Goal: Transaction & Acquisition: Purchase product/service

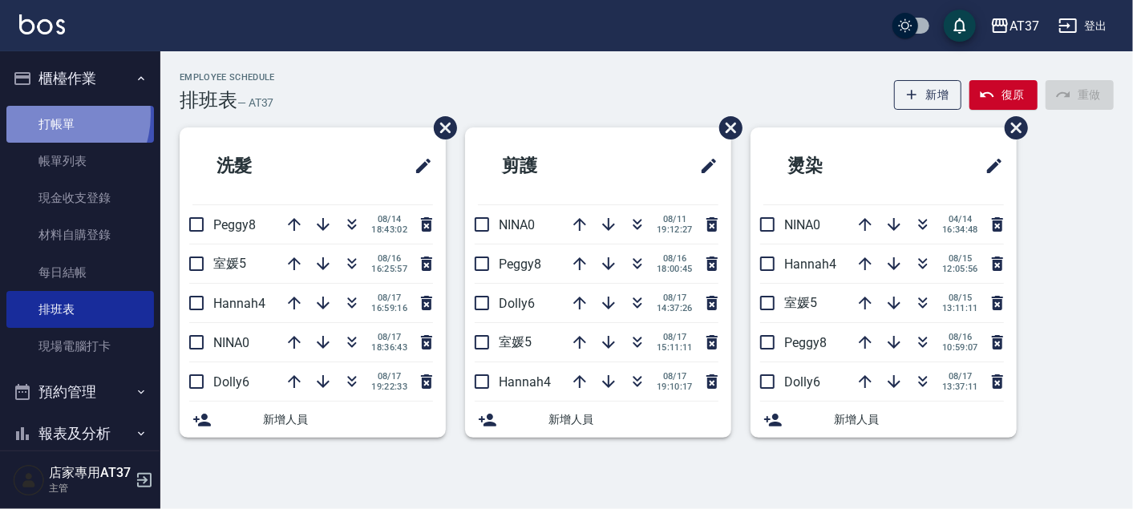
click at [48, 114] on link "打帳單" at bounding box center [79, 124] width 147 height 37
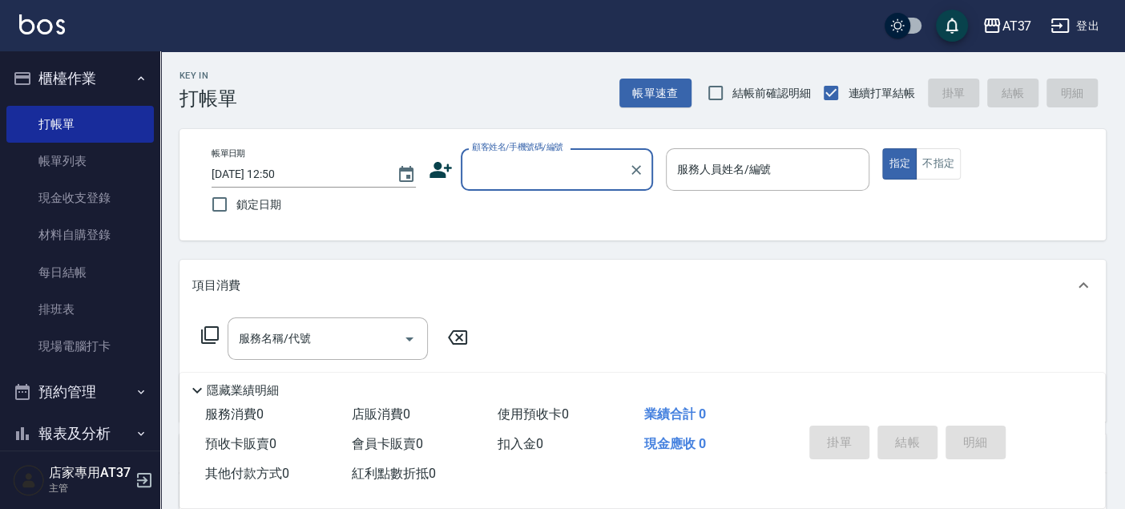
click at [526, 165] on input "顧客姓名/手機號碼/編號" at bounding box center [545, 170] width 154 height 28
click at [531, 172] on input "顧客姓名/手機號碼/編號" at bounding box center [545, 170] width 154 height 28
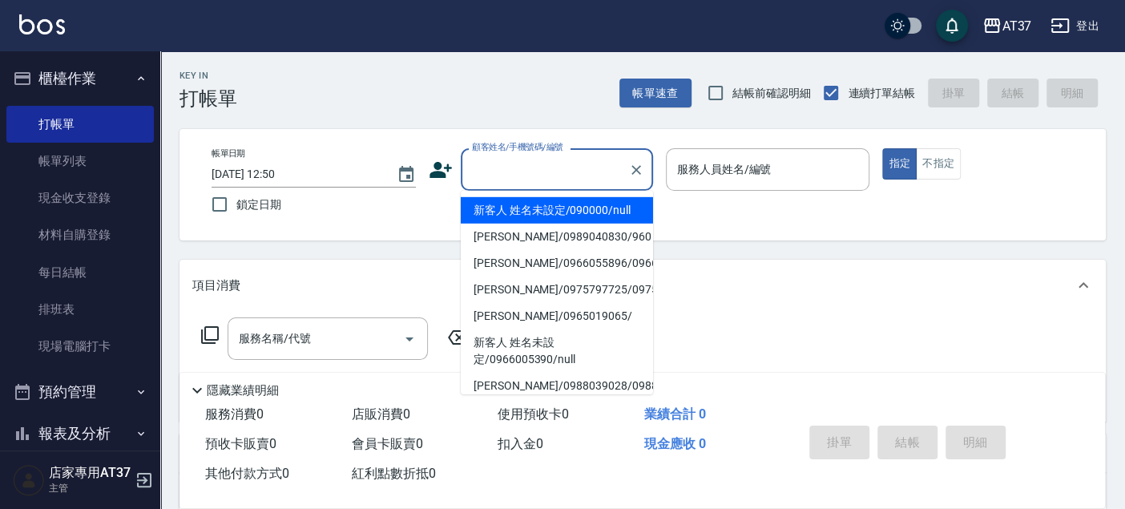
click at [538, 173] on input "顧客姓名/手機號碼/編號" at bounding box center [545, 170] width 154 height 28
click at [543, 215] on li "新客人 姓名未設定/090000/null" at bounding box center [557, 210] width 192 height 26
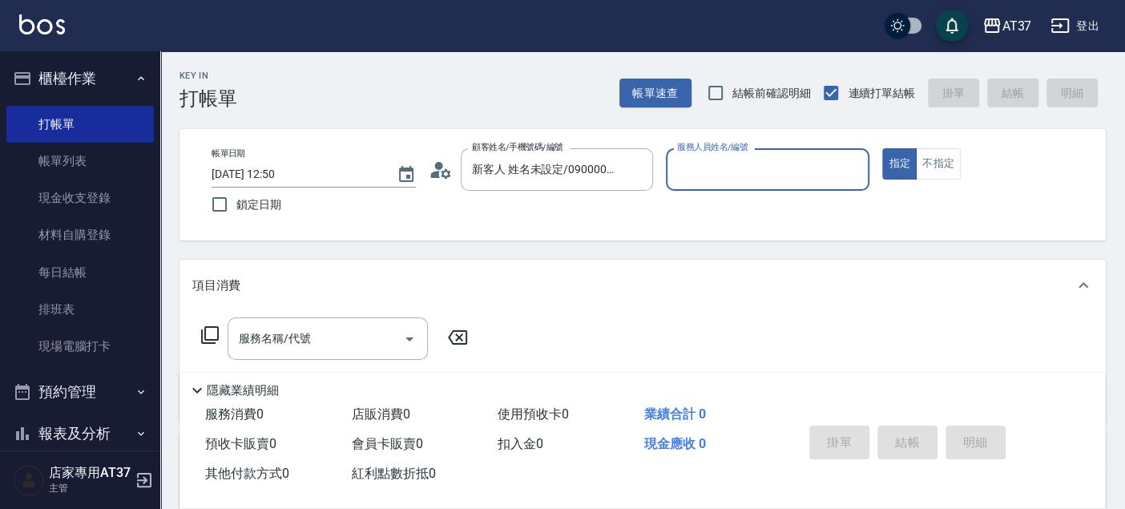
type input "新客人 姓名未設定/090000/null"
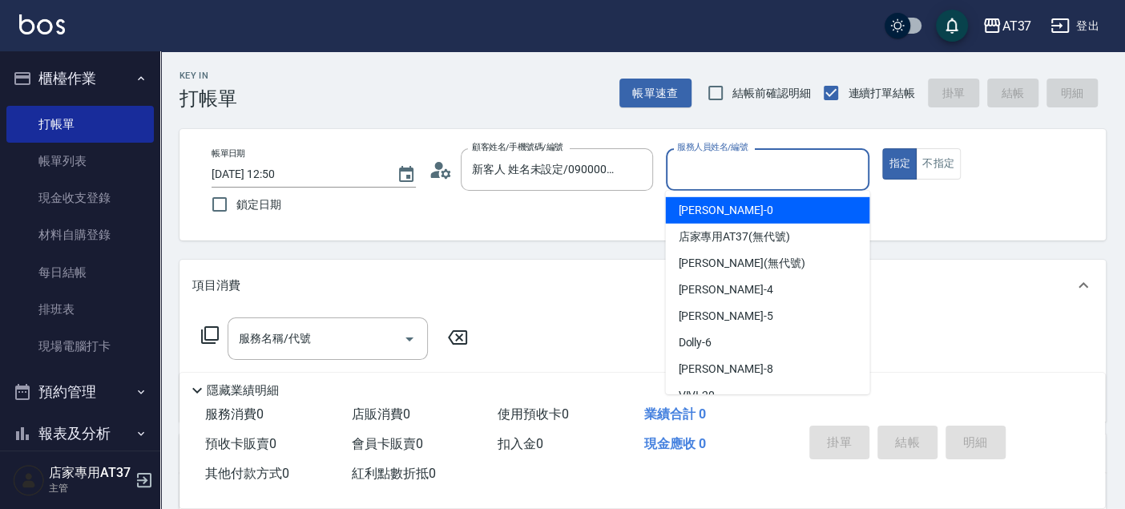
click at [705, 178] on input "服務人員姓名/編號" at bounding box center [768, 170] width 190 height 28
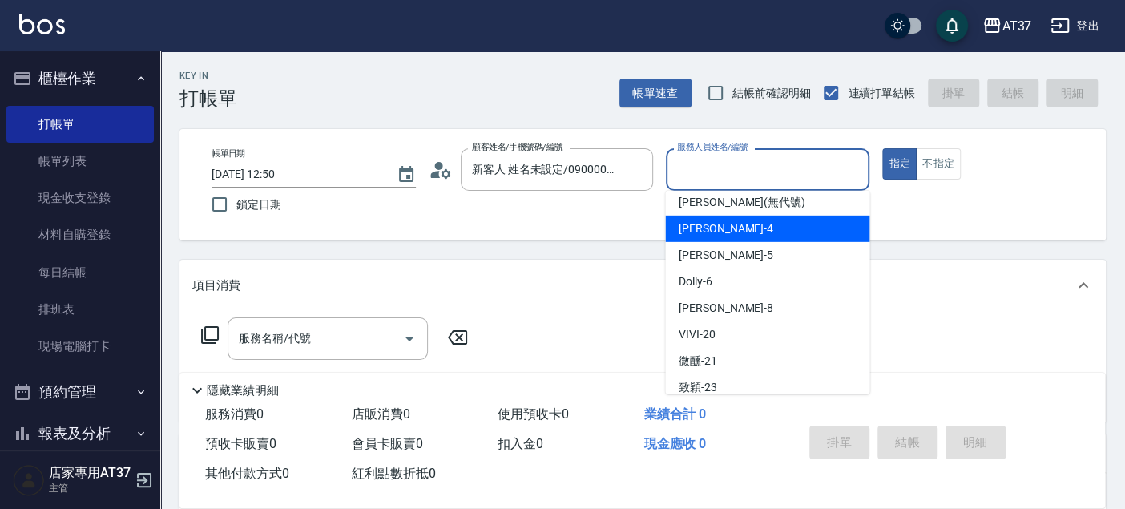
scroll to position [89, 0]
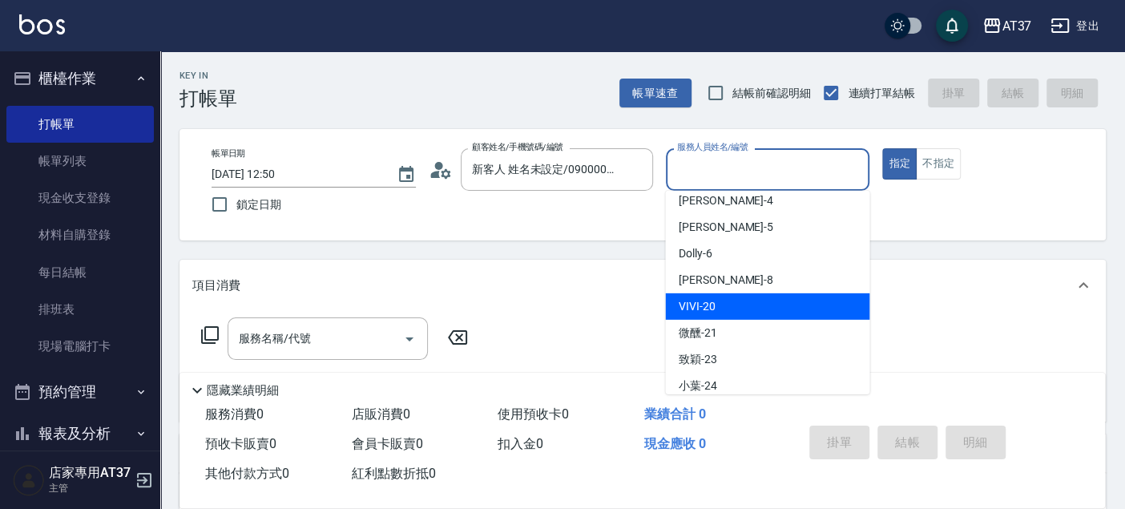
click at [709, 305] on span "VIVI -20" at bounding box center [696, 306] width 37 height 17
type input "VIVI-20"
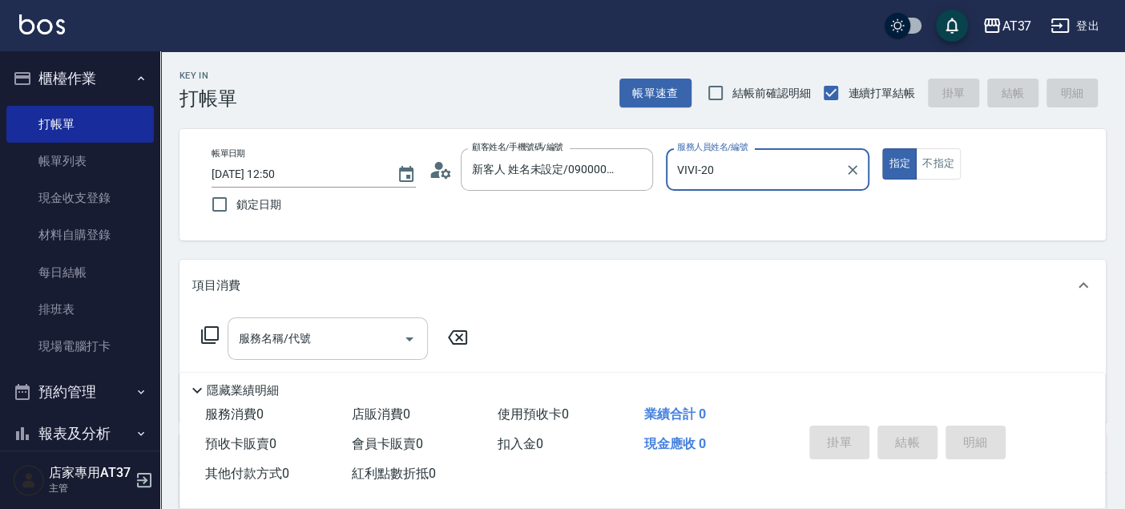
click at [362, 327] on input "服務名稱/代號" at bounding box center [316, 339] width 162 height 28
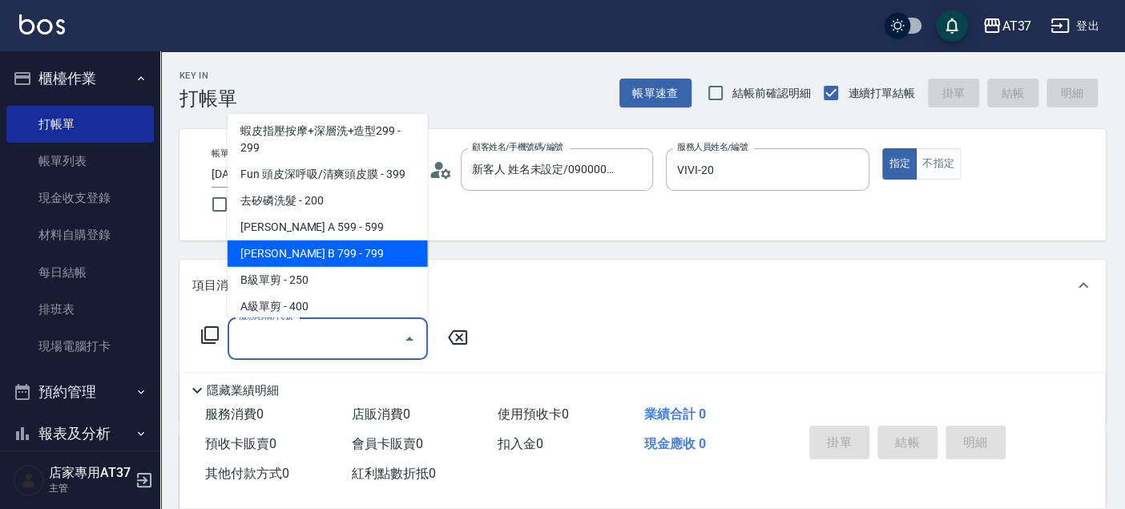
scroll to position [445, 0]
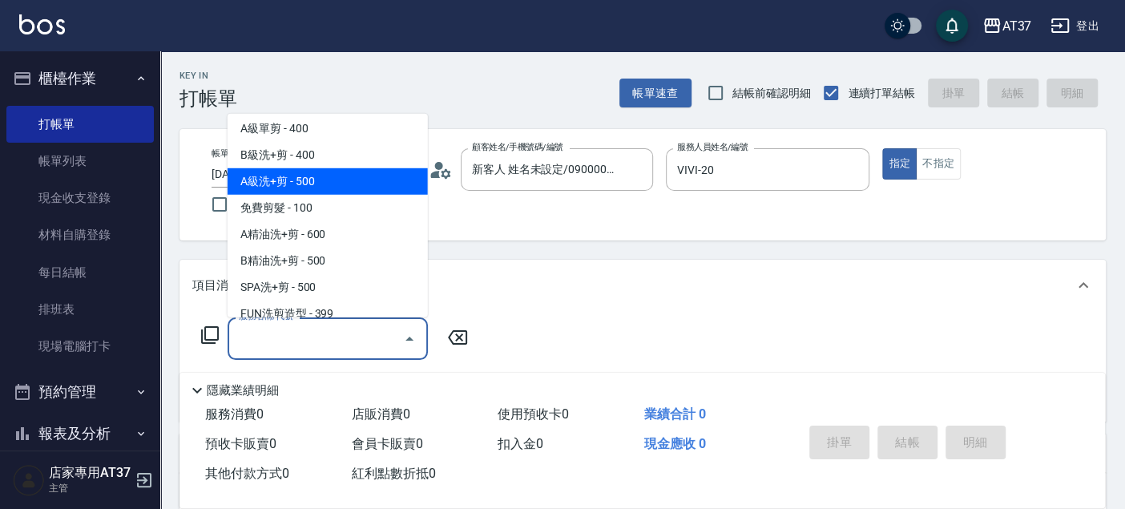
click at [345, 184] on span "A級洗+剪 - 500" at bounding box center [328, 181] width 200 height 26
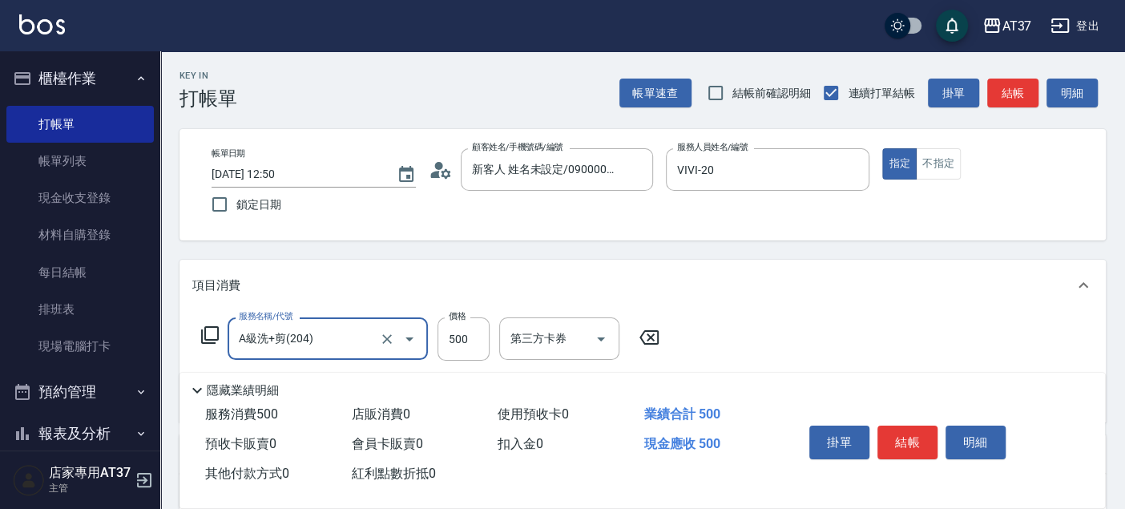
type input "A級洗+剪(204)"
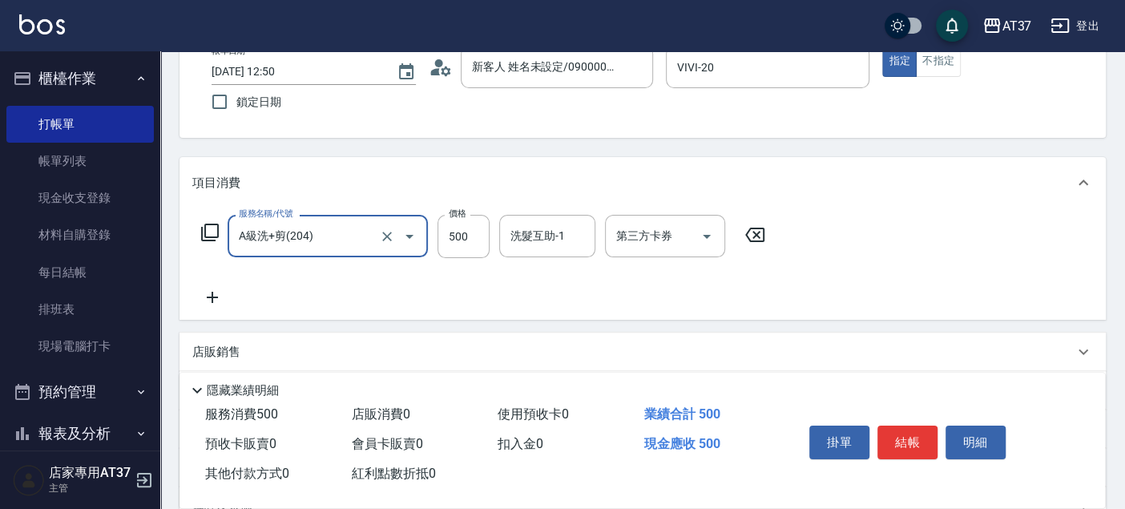
scroll to position [178, 0]
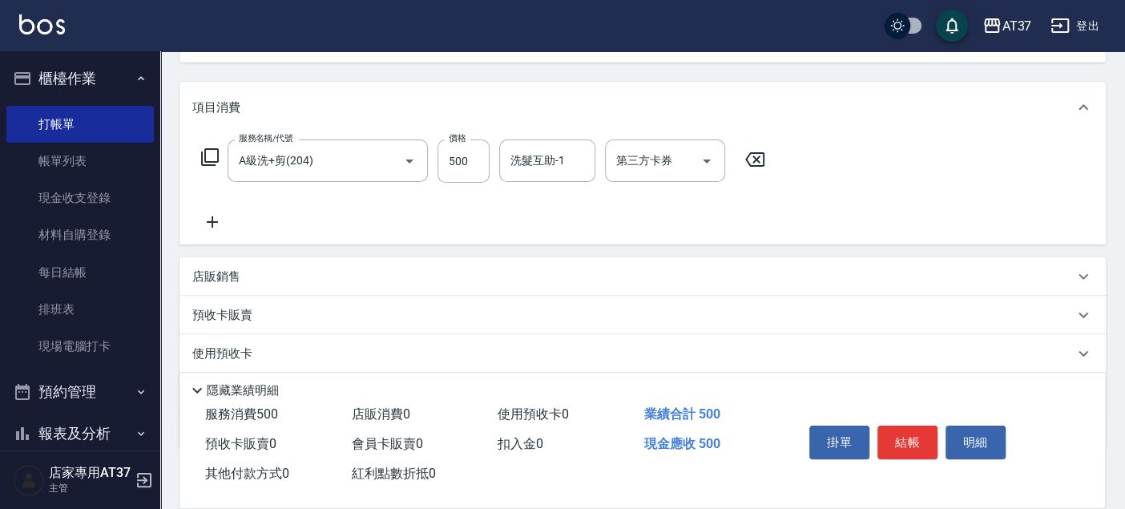
click at [222, 221] on icon at bounding box center [212, 221] width 40 height 19
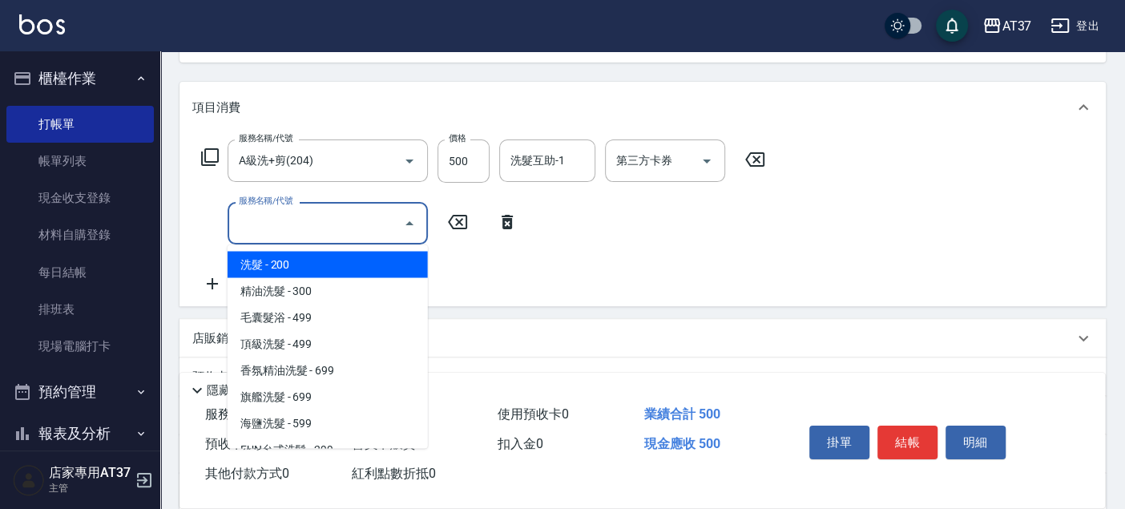
click at [339, 226] on input "服務名稱/代號" at bounding box center [316, 223] width 162 height 28
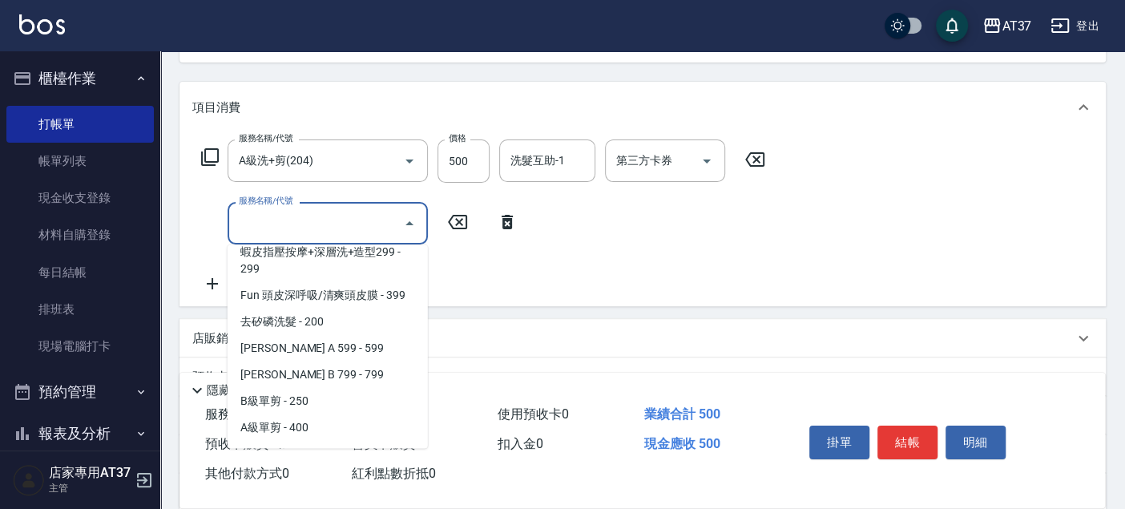
scroll to position [356, 0]
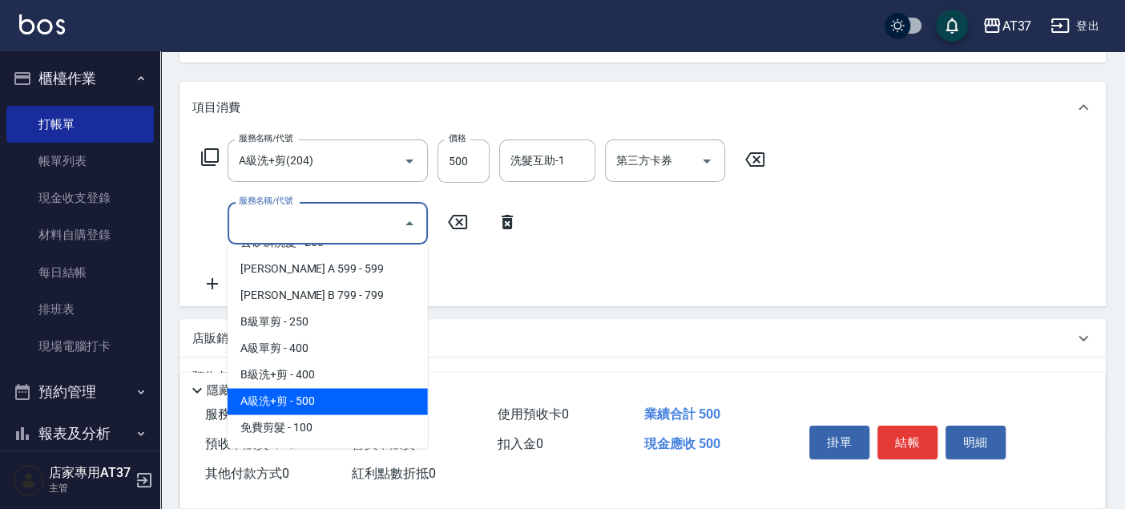
click at [325, 396] on span "A級洗+剪 - 500" at bounding box center [328, 401] width 200 height 26
type input "A級洗+剪(204)"
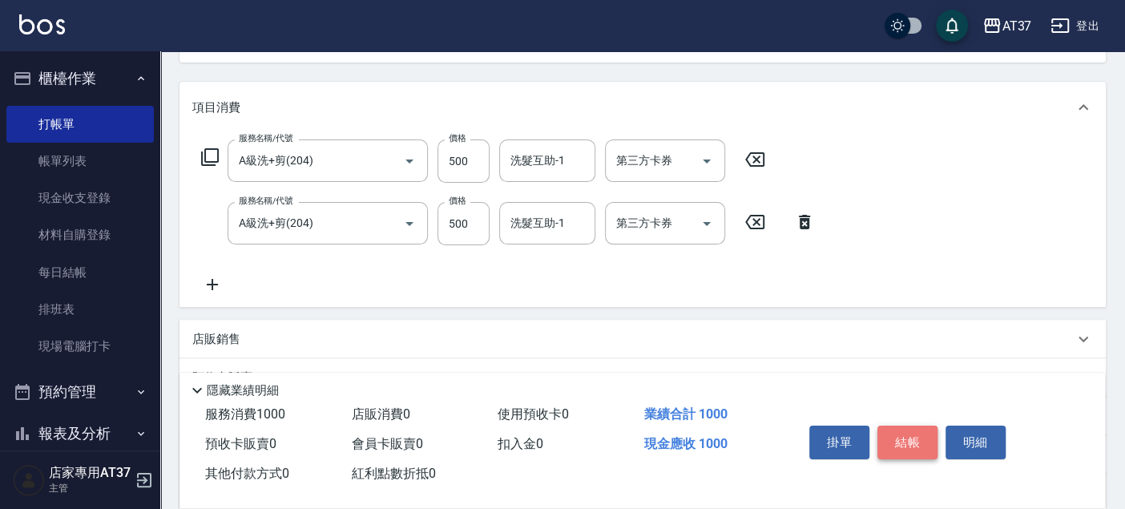
click at [895, 437] on button "結帳" at bounding box center [908, 443] width 60 height 34
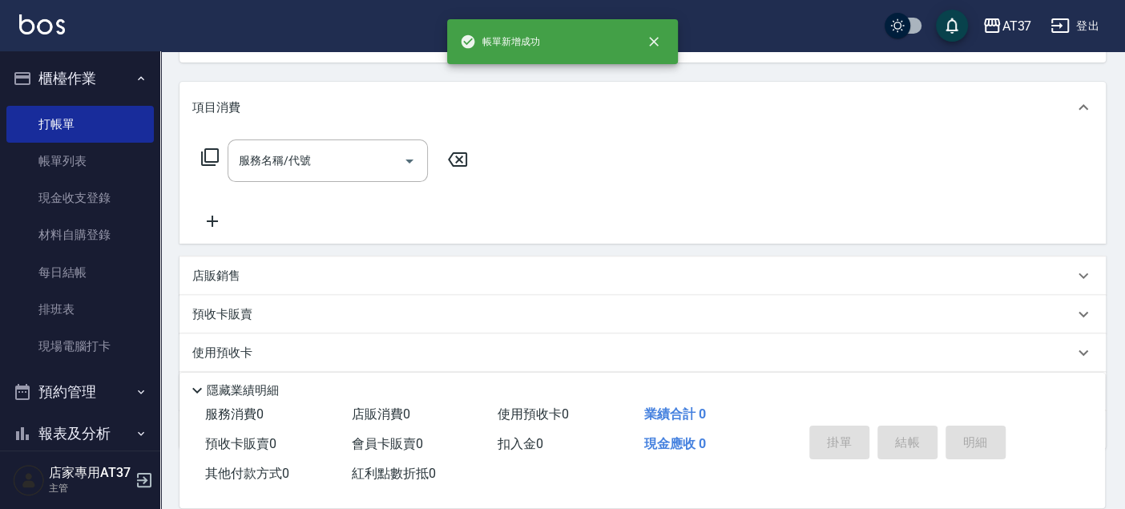
scroll to position [0, 0]
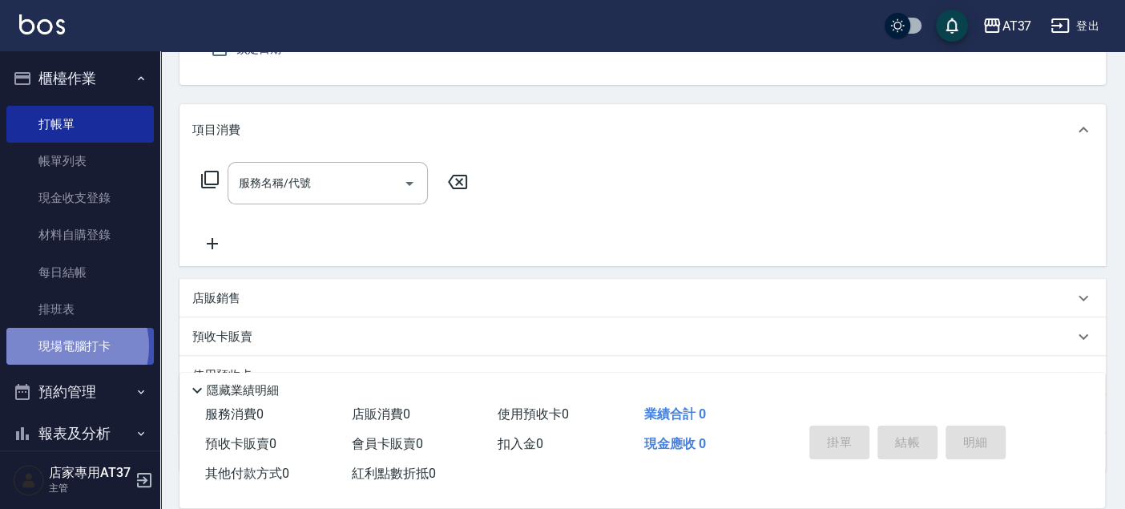
click at [66, 346] on link "現場電腦打卡" at bounding box center [79, 346] width 147 height 37
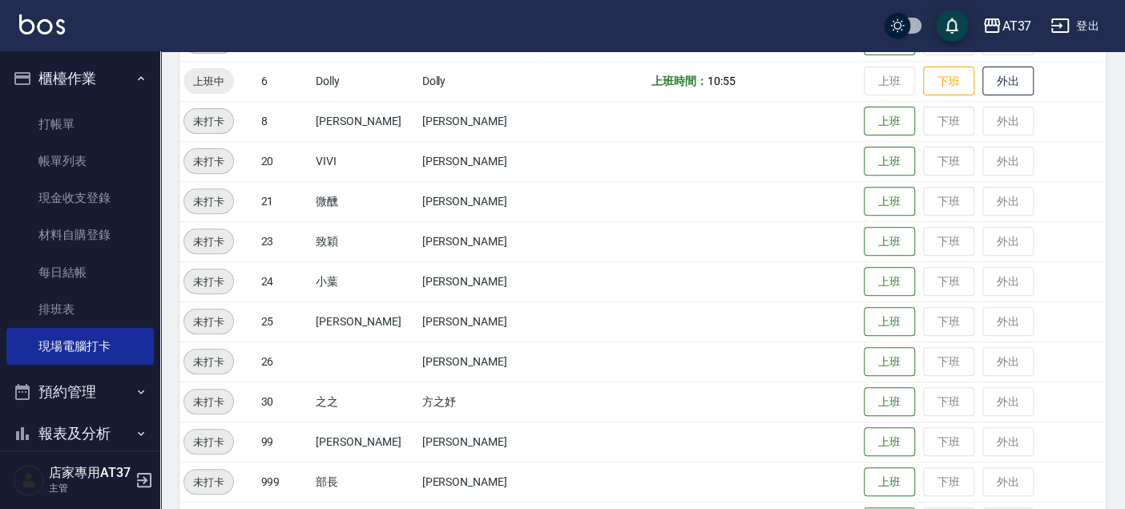
scroll to position [445, 0]
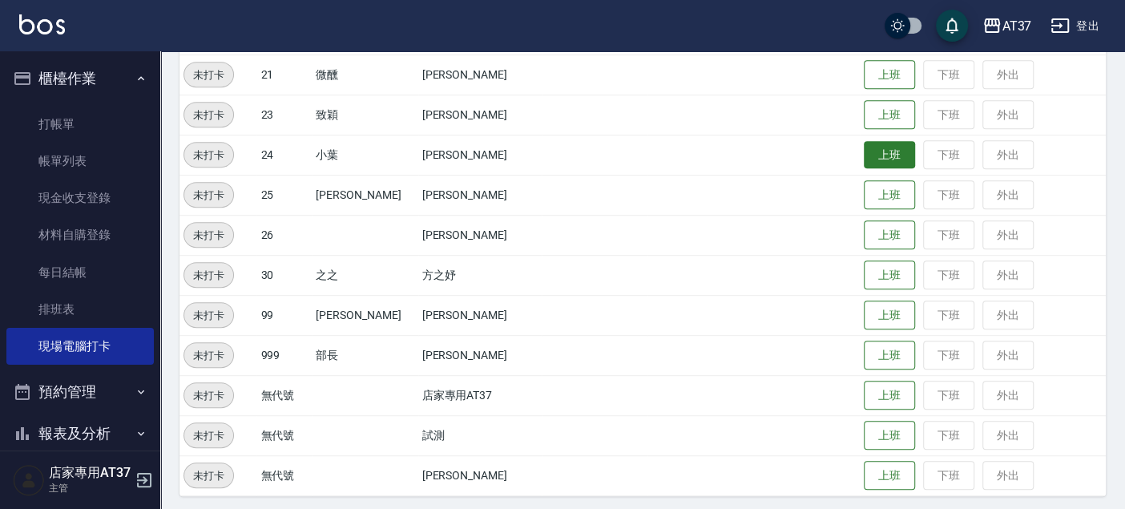
click at [867, 158] on button "上班" at bounding box center [889, 155] width 51 height 28
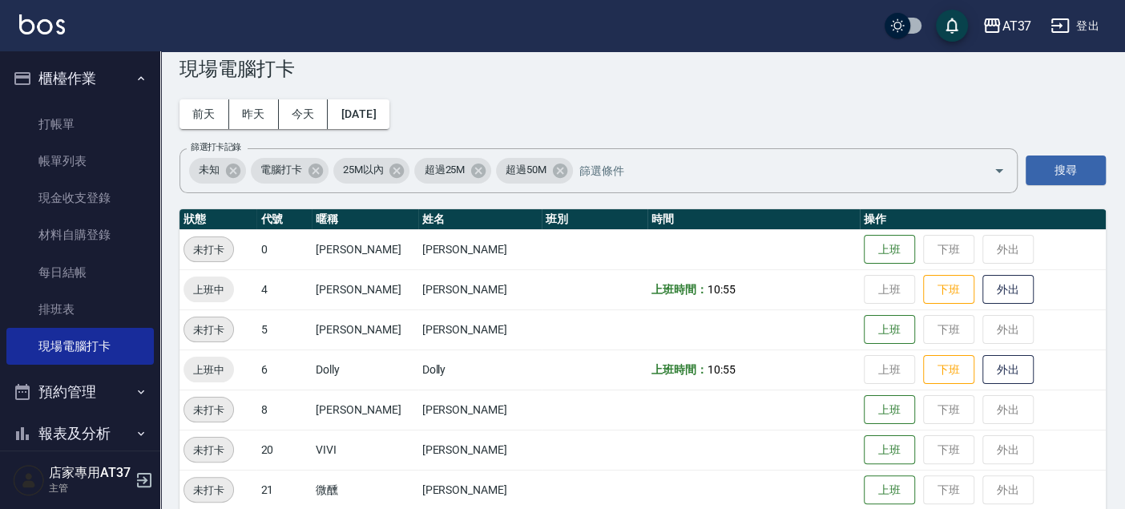
scroll to position [0, 0]
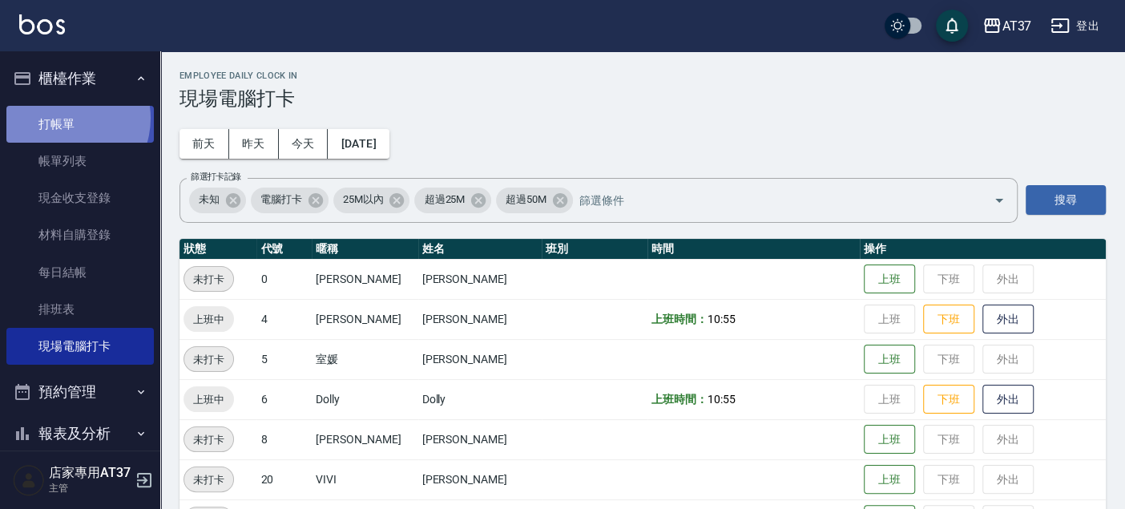
click at [63, 118] on link "打帳單" at bounding box center [79, 124] width 147 height 37
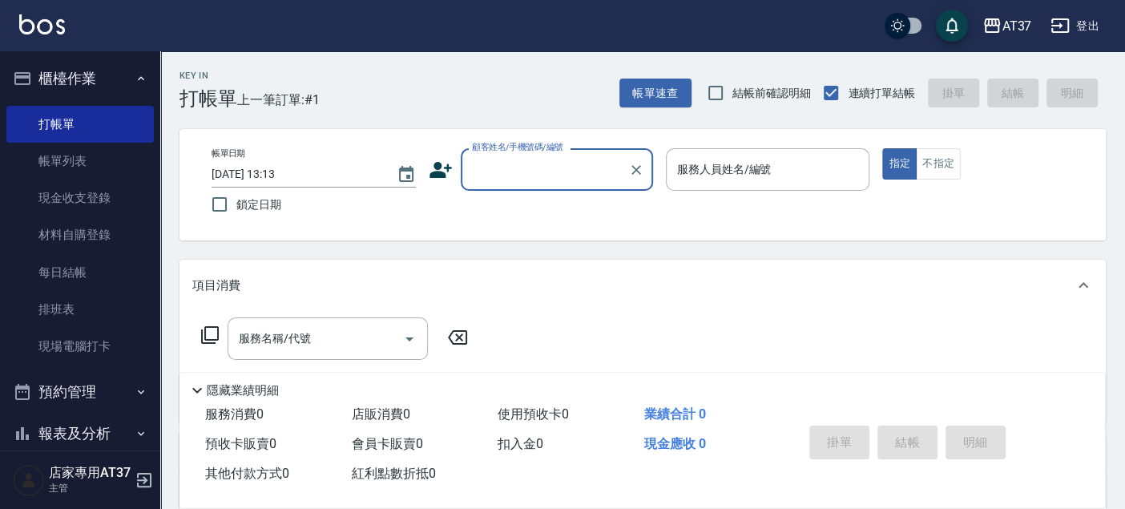
click at [528, 175] on input "顧客姓名/手機號碼/編號" at bounding box center [545, 170] width 154 height 28
click at [551, 202] on li "無名字/0919359595/null" at bounding box center [557, 210] width 192 height 26
type input "無名字/0919359595/null"
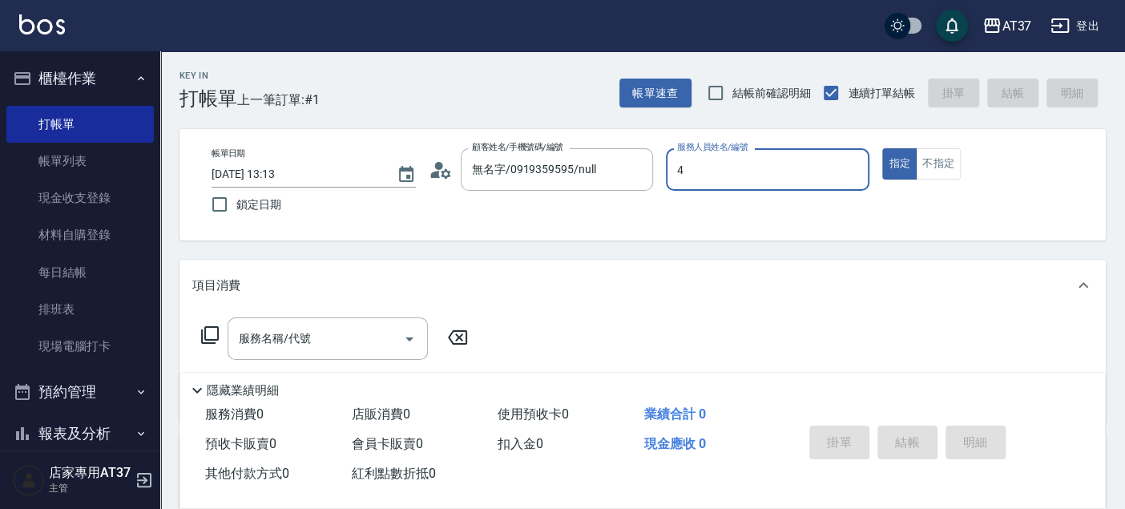
type input "Hannah-4"
type button "true"
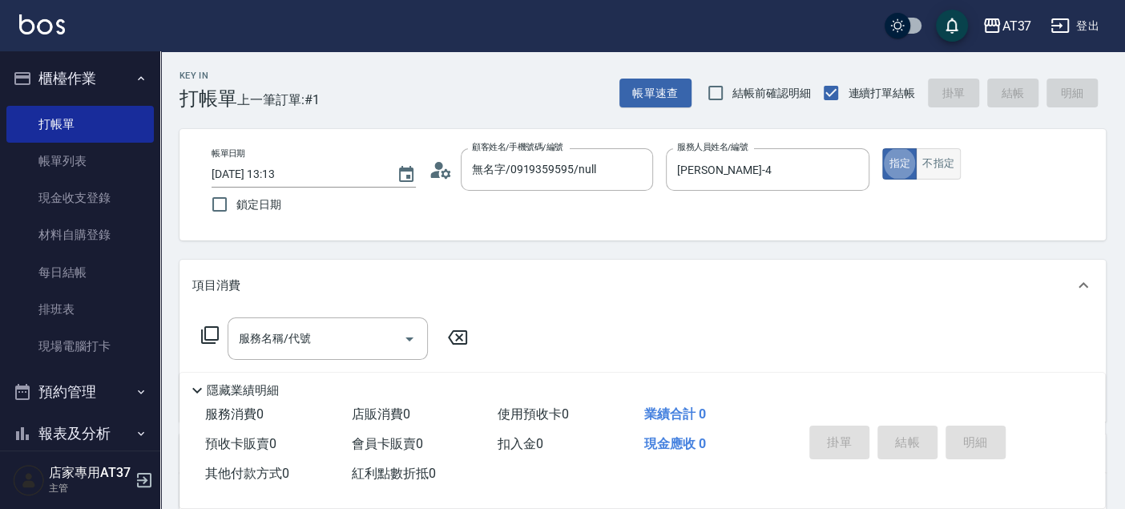
click at [942, 170] on button "不指定" at bounding box center [938, 163] width 45 height 31
click at [240, 329] on div "服務名稱/代號 服務名稱/代號" at bounding box center [328, 338] width 200 height 42
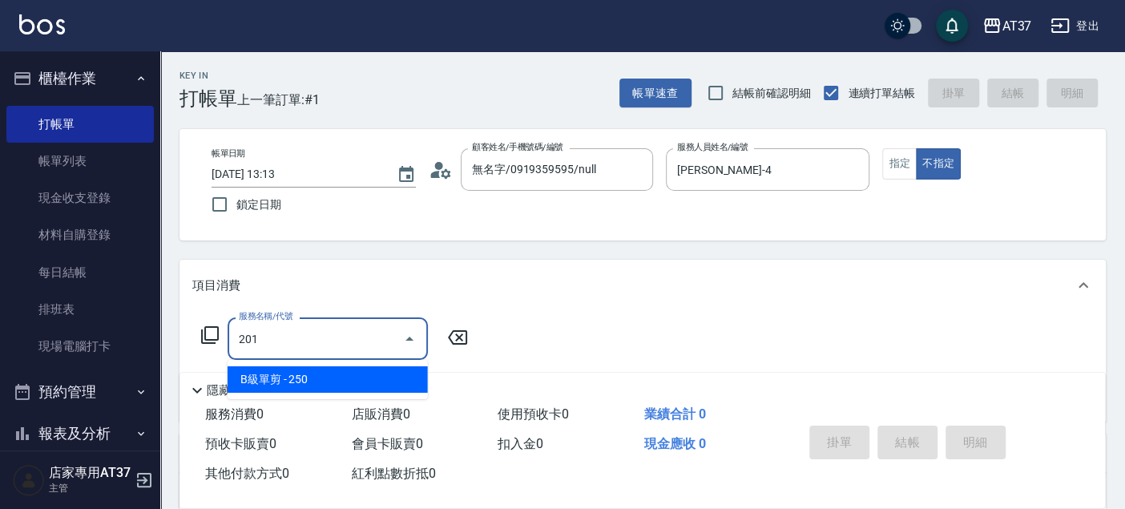
type input "B級單剪(201)"
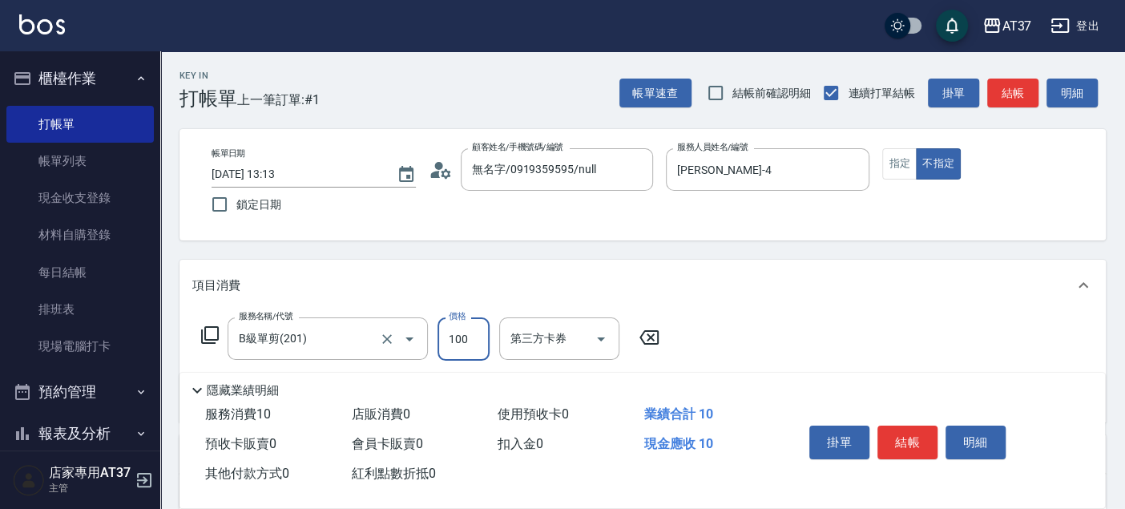
type input "100"
click at [896, 433] on button "結帳" at bounding box center [908, 443] width 60 height 34
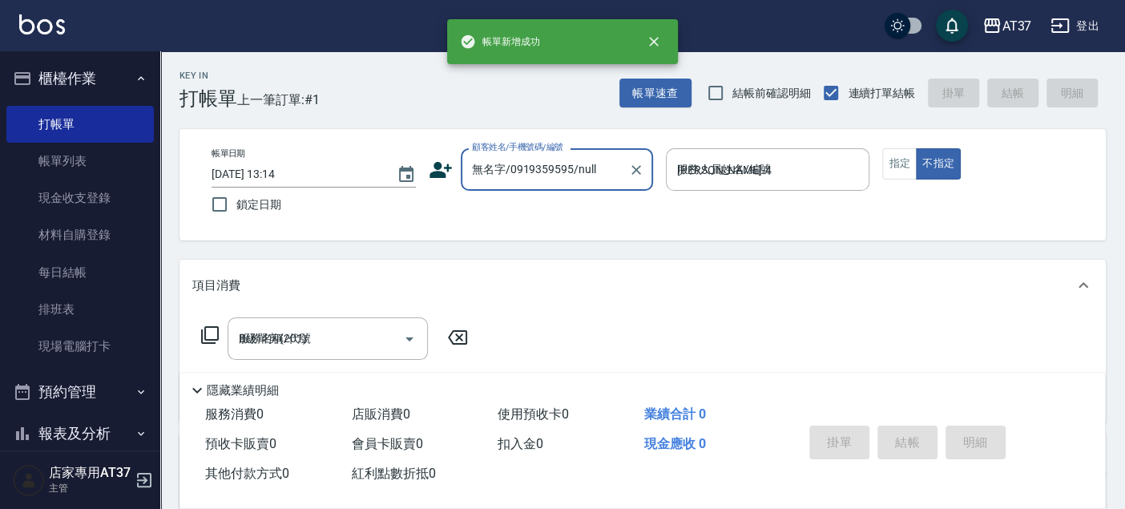
type input "2025/08/18 13:14"
